Goal: Find specific page/section: Find specific page/section

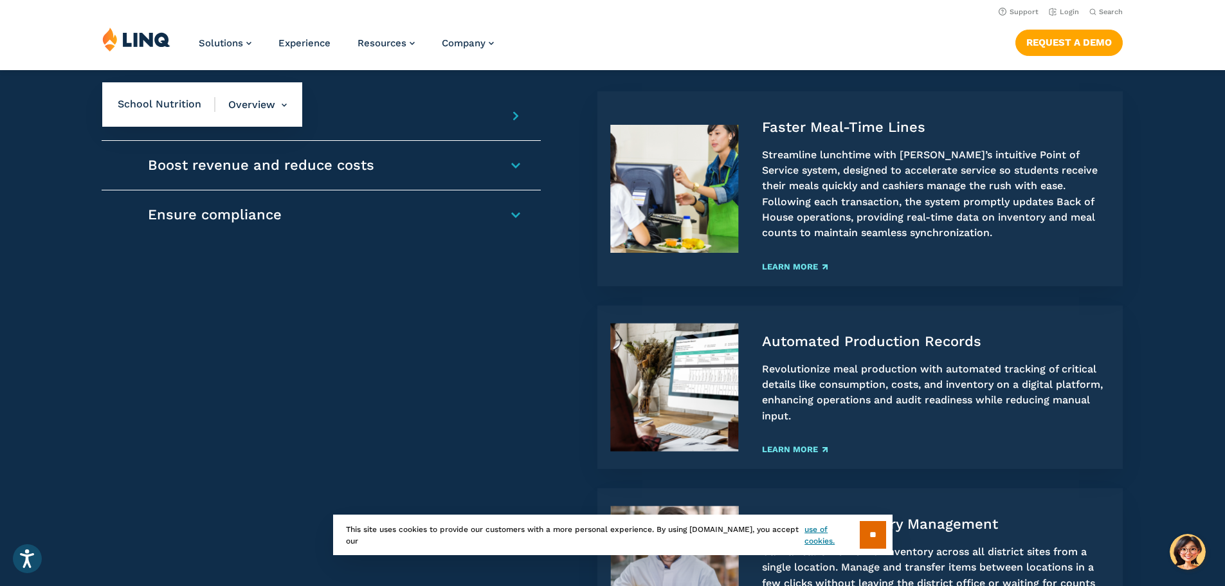
scroll to position [900, 0]
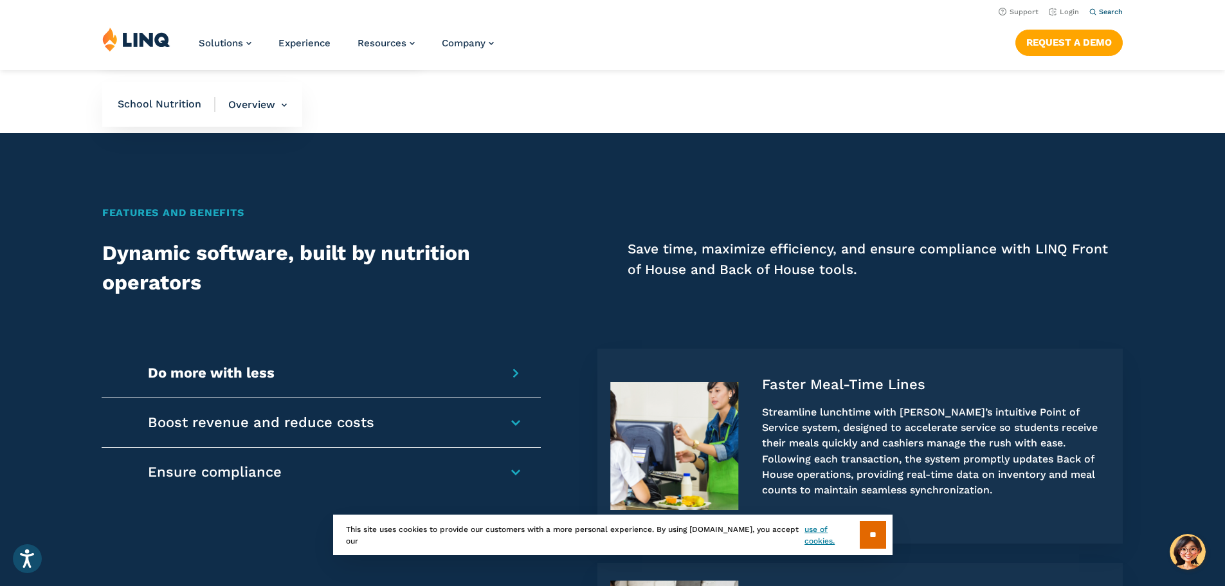
click at [1102, 10] on span "Search" at bounding box center [1111, 12] width 24 height 8
type input "**********"
click at [1107, 35] on button "Submit Search" at bounding box center [1107, 35] width 1 height 1
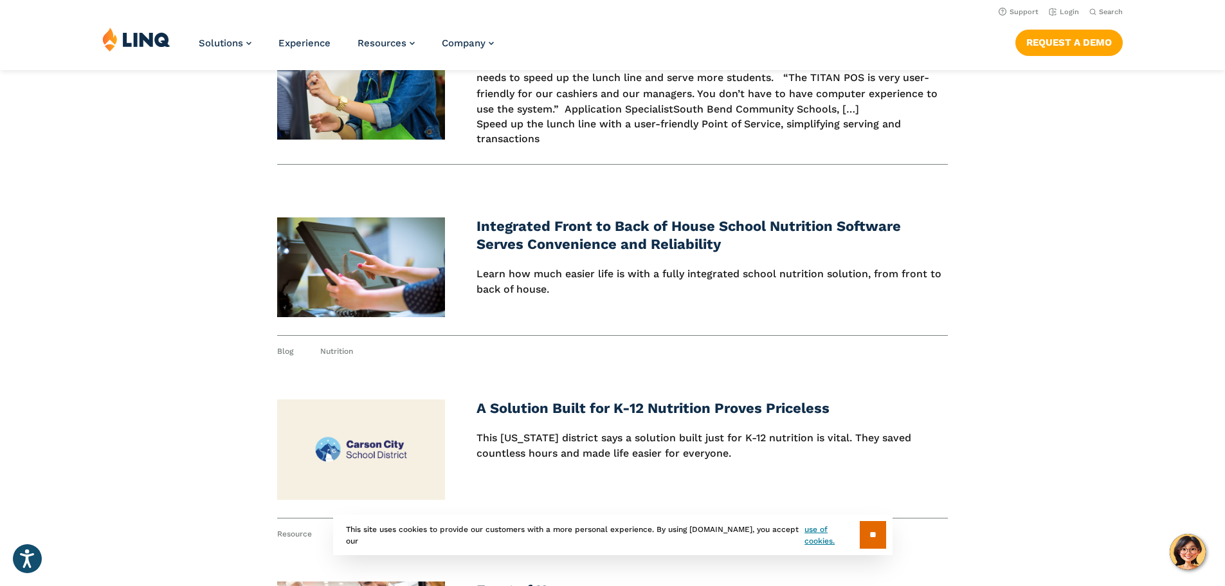
scroll to position [129, 0]
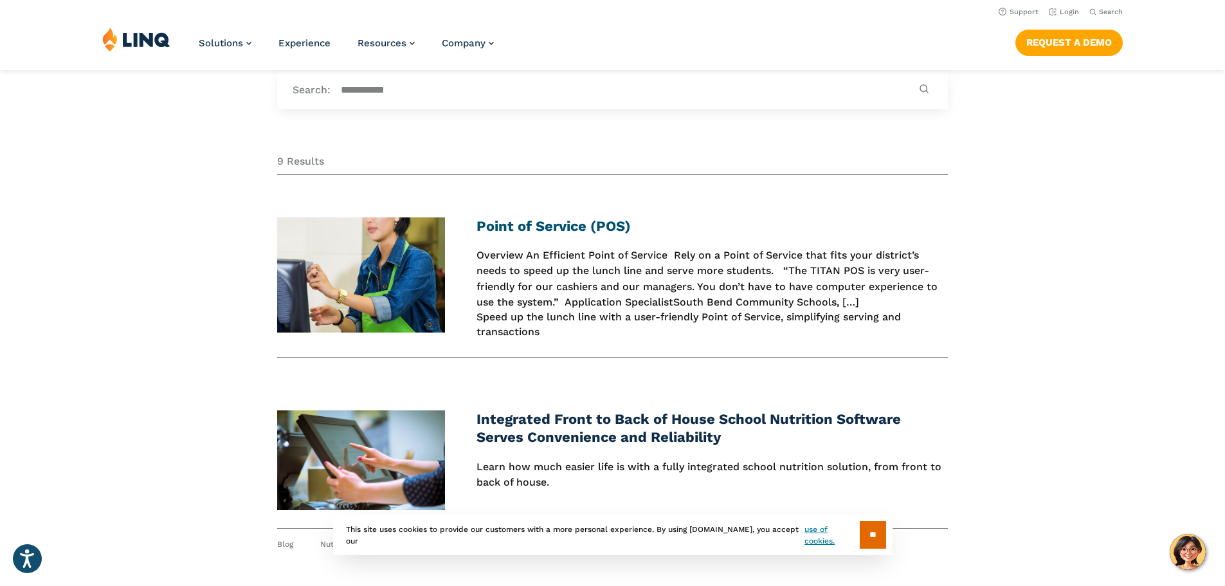
click at [561, 225] on link "Point of Service (POS)" at bounding box center [553, 226] width 154 height 16
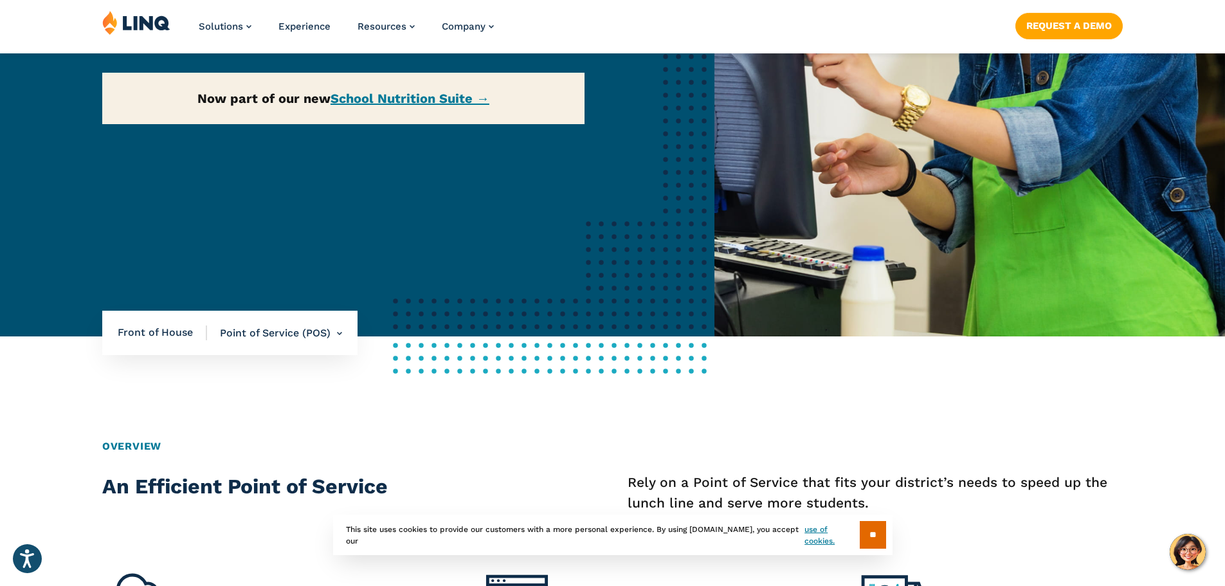
scroll to position [386, 0]
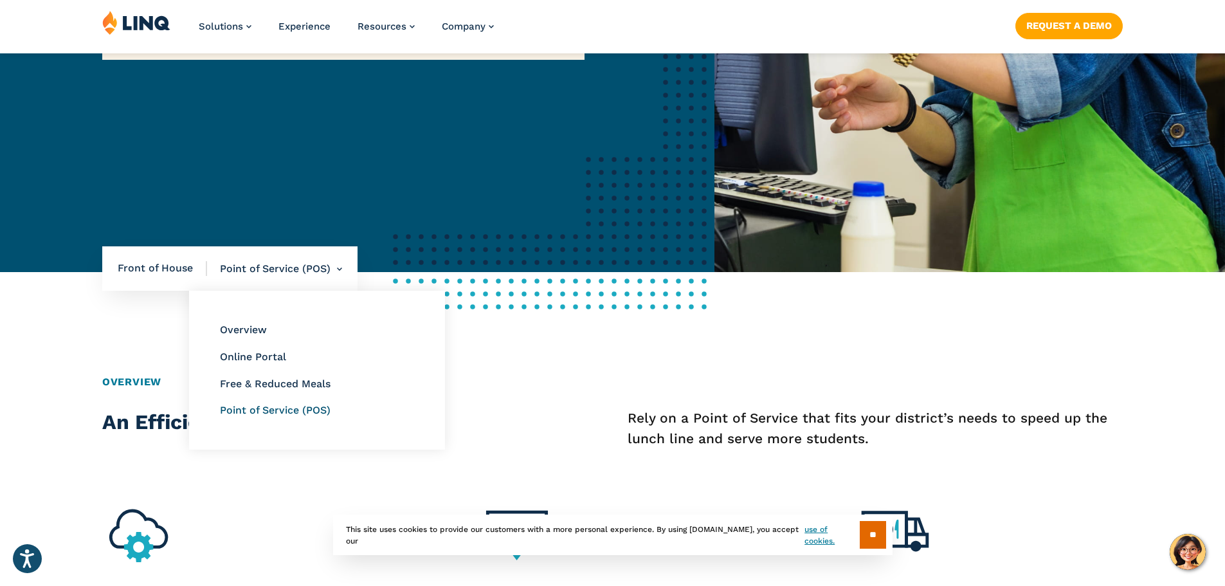
click at [285, 411] on link "Point of Service (POS)" at bounding box center [275, 410] width 111 height 12
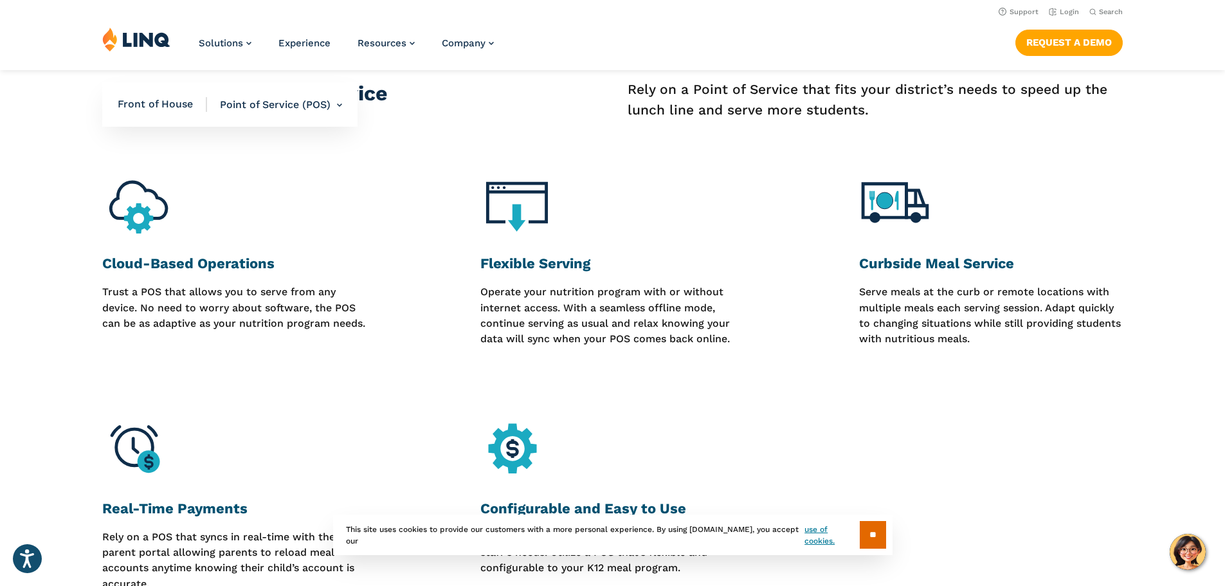
scroll to position [650, 0]
